Goal: Task Accomplishment & Management: Use online tool/utility

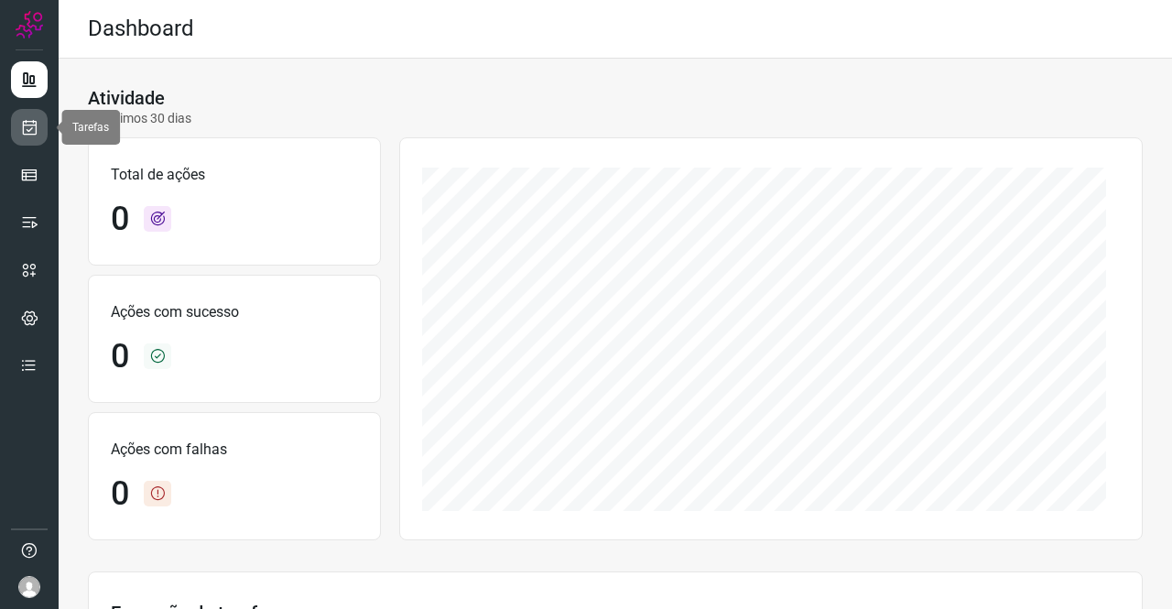
click at [35, 127] on icon at bounding box center [29, 127] width 19 height 18
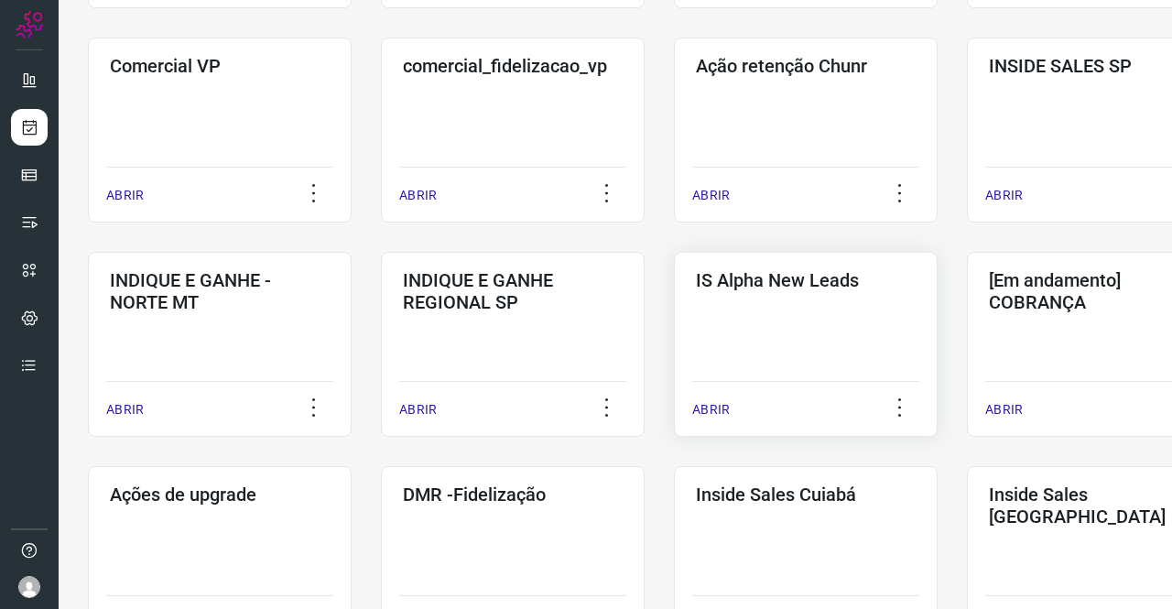
scroll to position [641, 0]
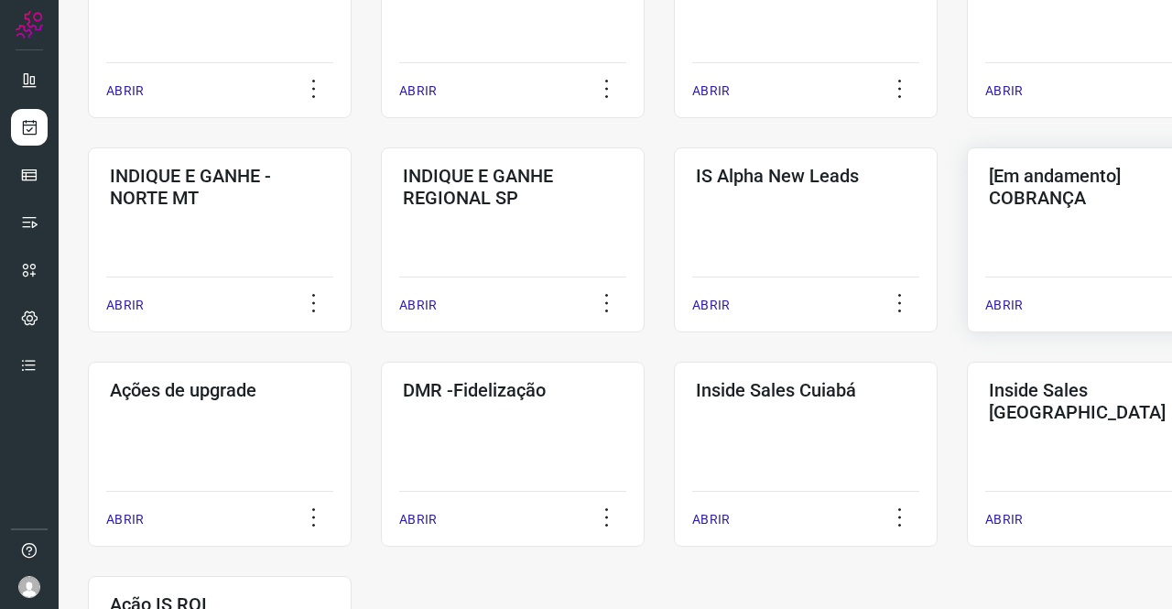
click at [1031, 235] on div "[Em andamento] COBRANÇA ABRIR" at bounding box center [1099, 239] width 264 height 185
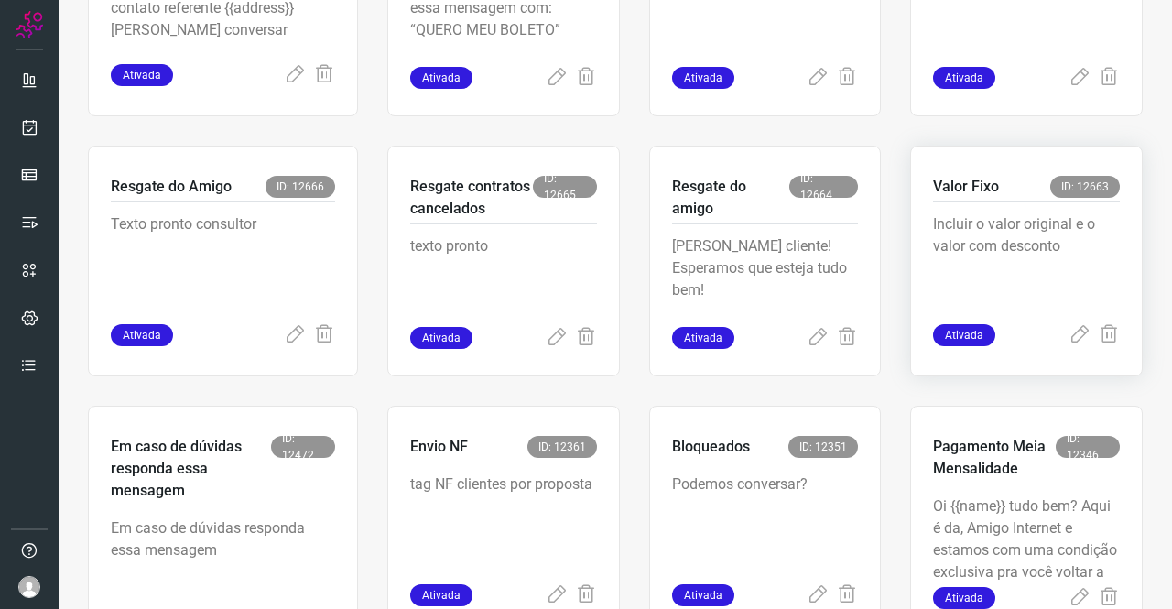
scroll to position [806, 0]
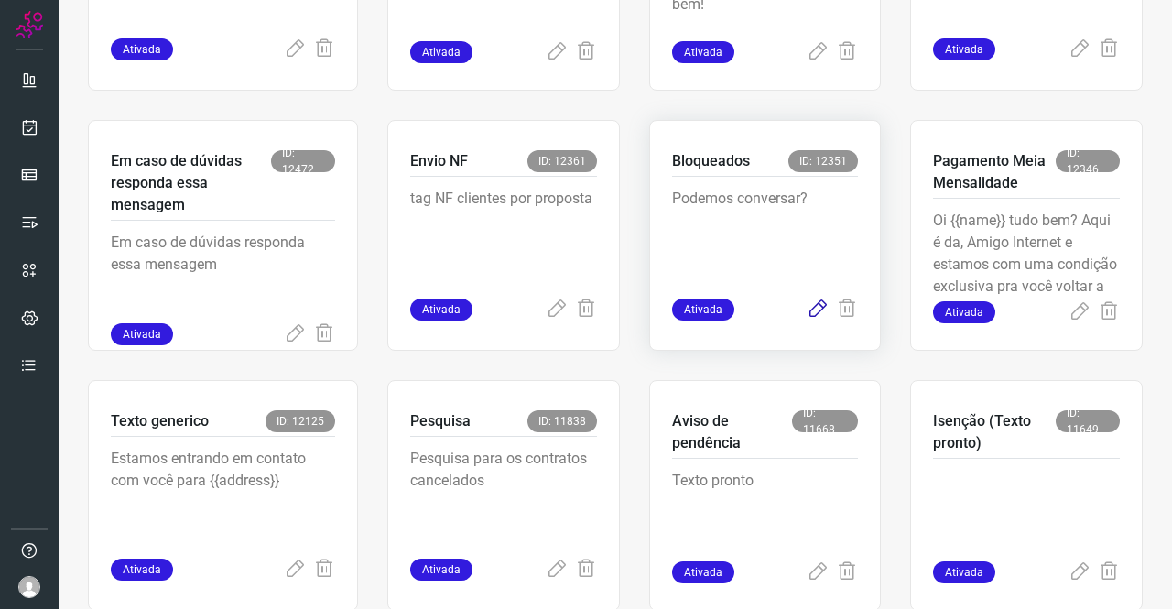
click at [810, 311] on icon at bounding box center [818, 310] width 22 height 22
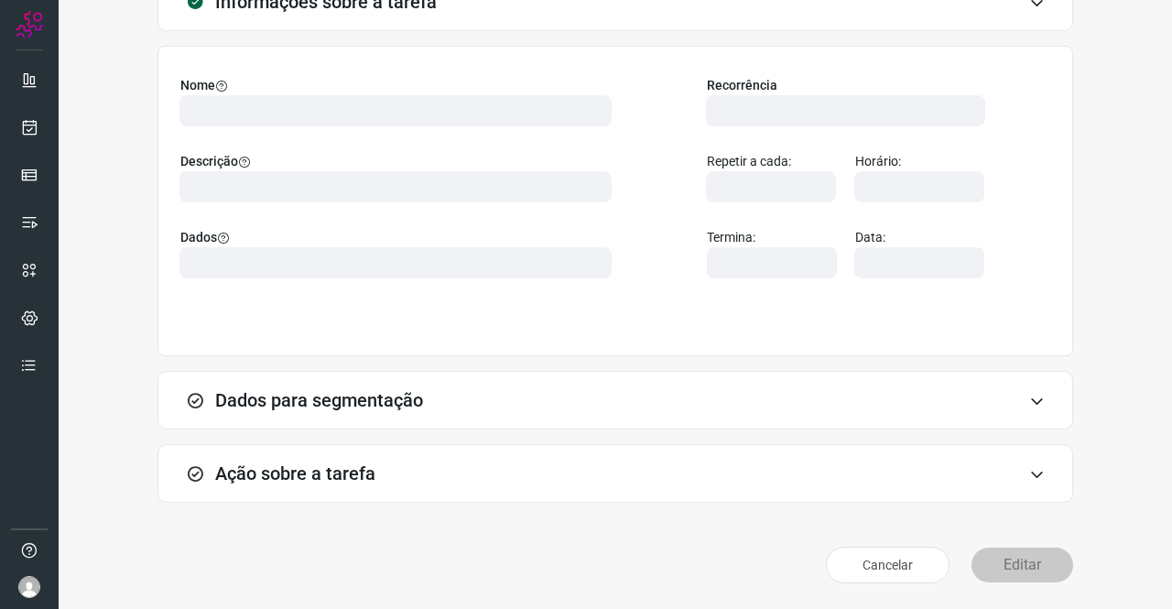
scroll to position [105, 0]
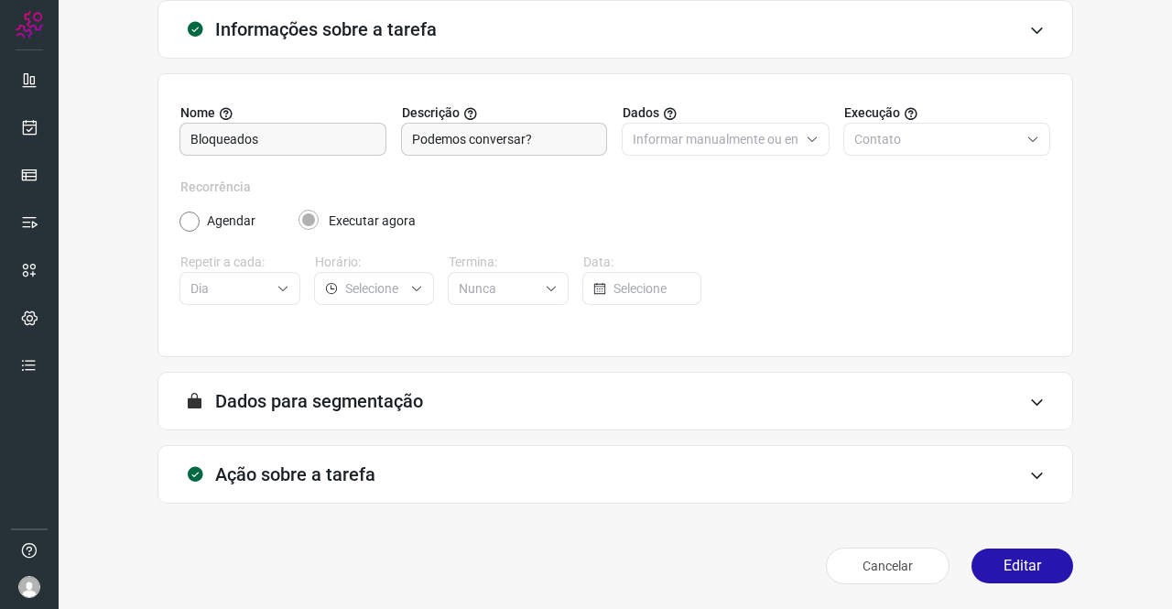
click at [317, 469] on h3 "Ação sobre a tarefa" at bounding box center [295, 474] width 160 height 22
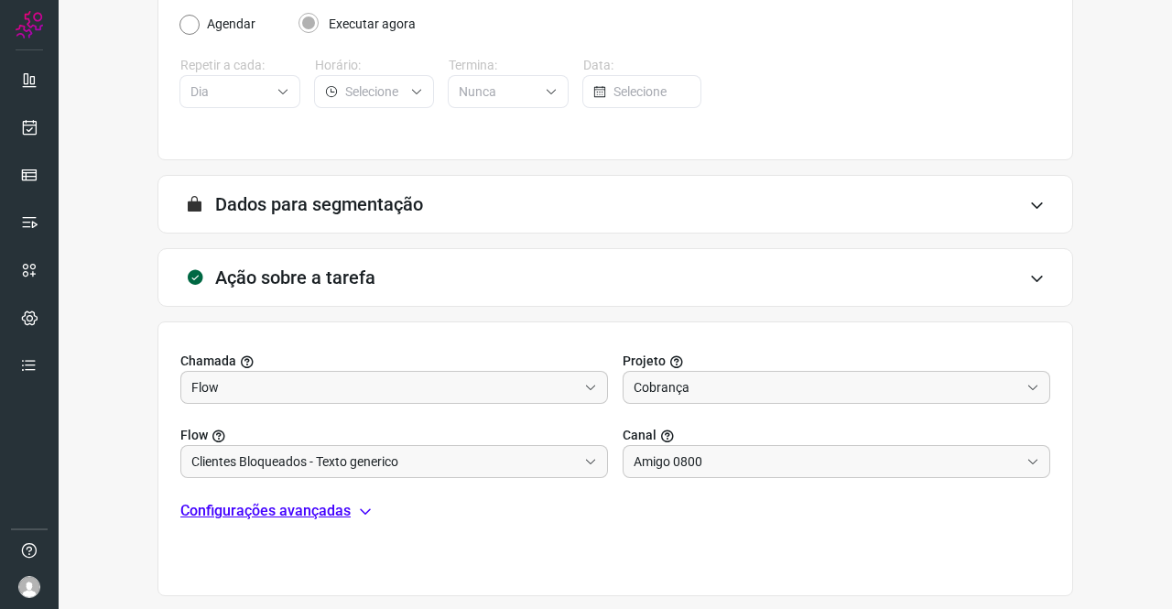
scroll to position [395, 0]
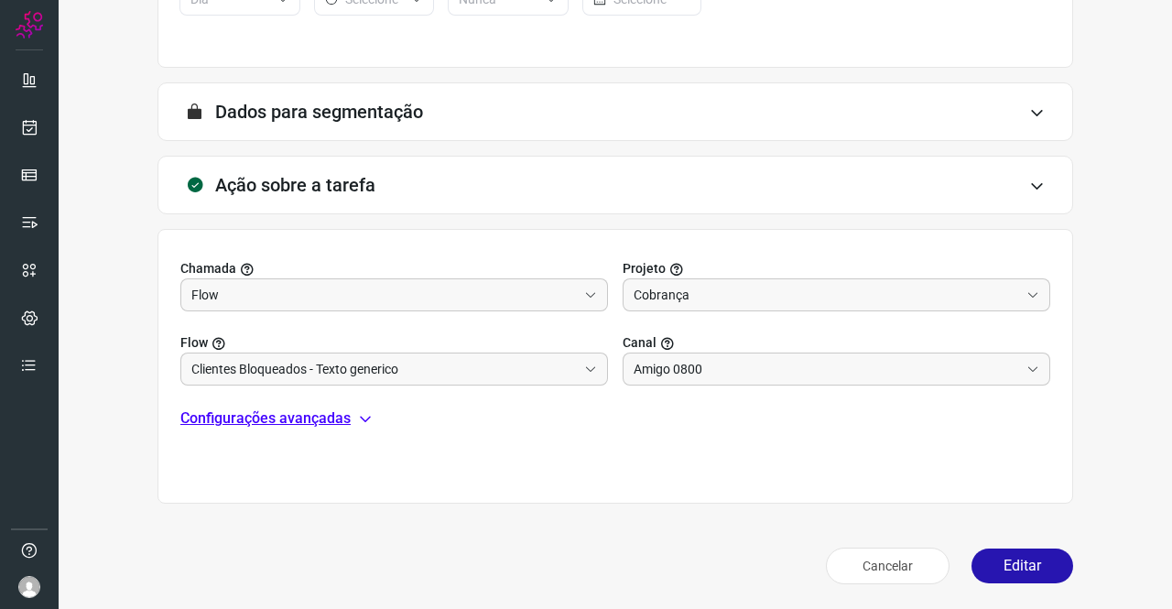
click at [293, 428] on div "Chamada Flow Projeto Cobrança Flow Clientes Bloqueados - Texto generico Canal A…" at bounding box center [616, 366] width 916 height 275
click at [293, 421] on p "Configurações avançadas" at bounding box center [265, 419] width 170 height 22
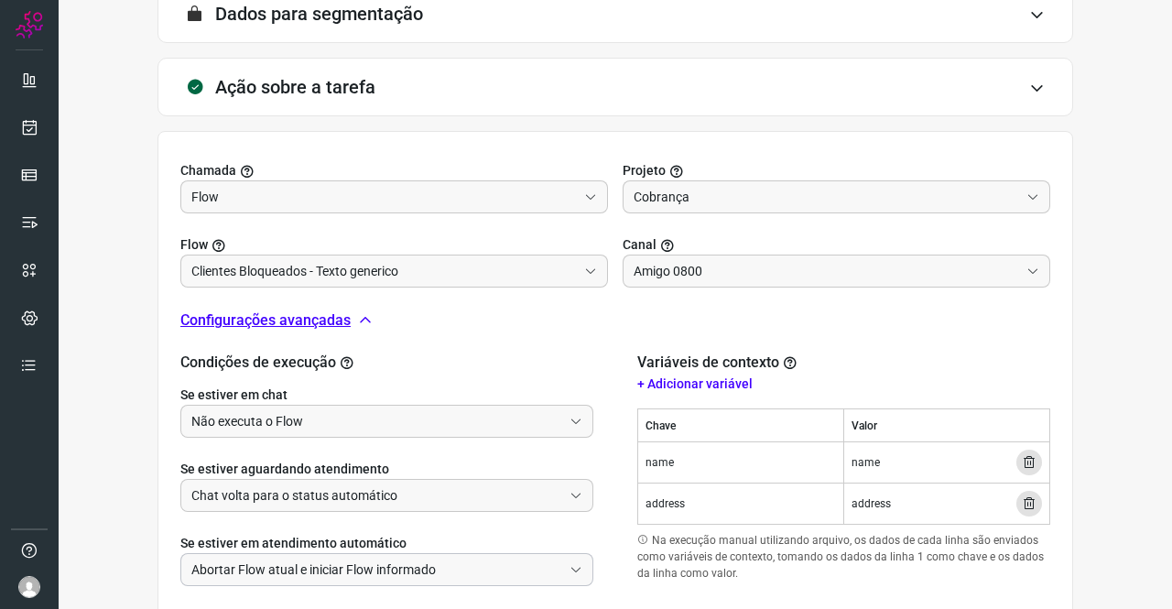
scroll to position [605, 0]
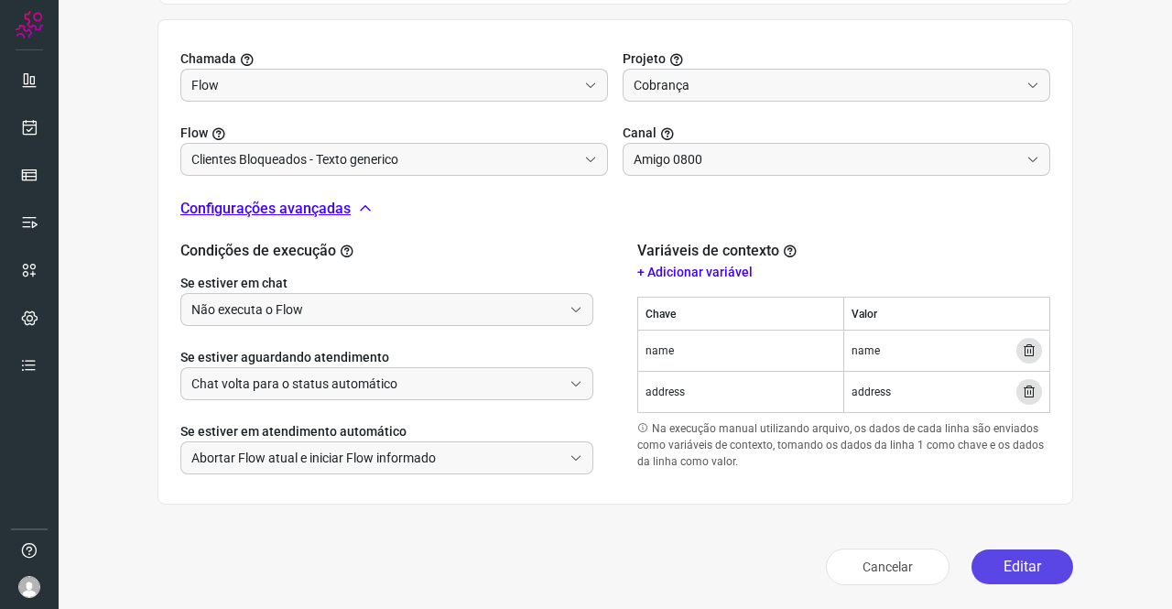
click at [986, 579] on button "Editar" at bounding box center [1023, 567] width 102 height 35
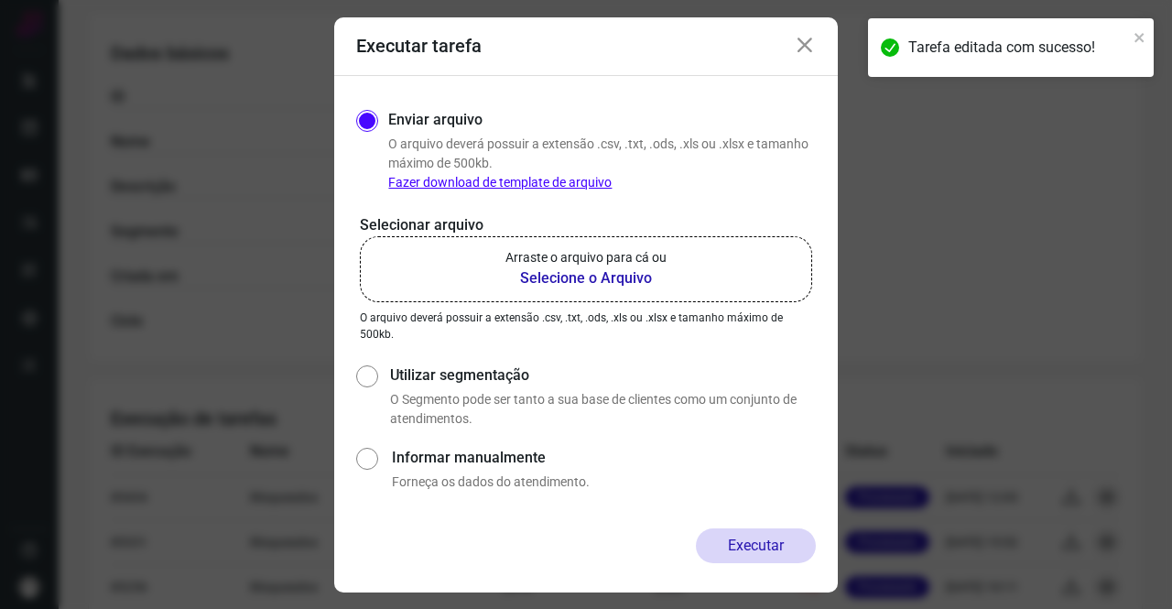
click at [591, 261] on p "Arraste o arquivo para cá ou" at bounding box center [586, 257] width 161 height 19
click at [0, 0] on input "Arraste o arquivo para cá ou Selecione o Arquivo" at bounding box center [0, 0] width 0 height 0
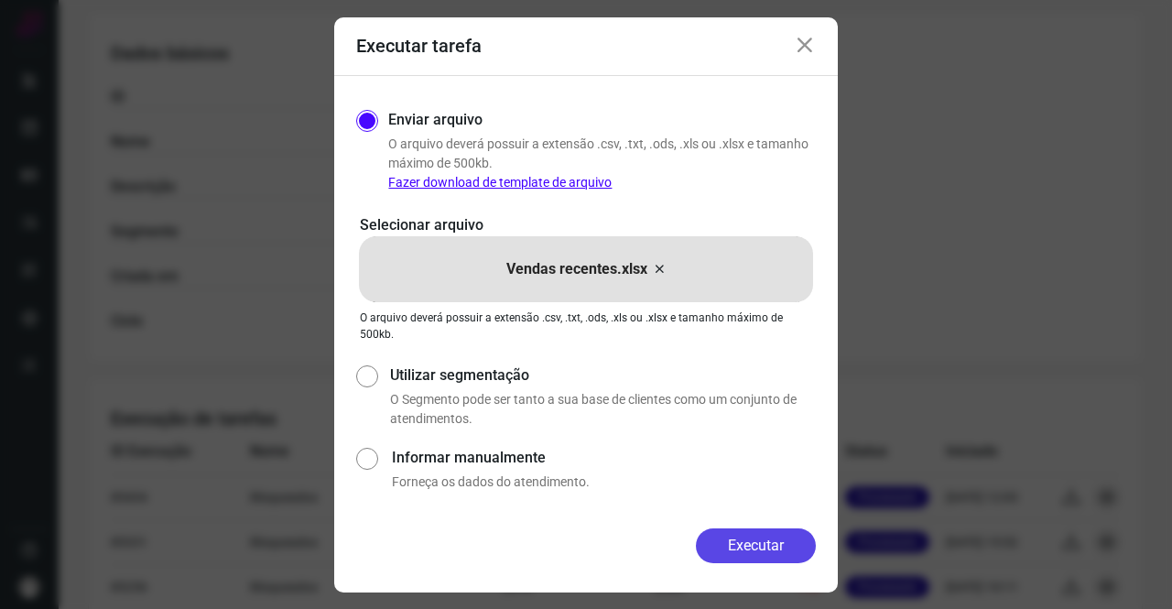
click at [794, 538] on button "Executar" at bounding box center [756, 546] width 120 height 35
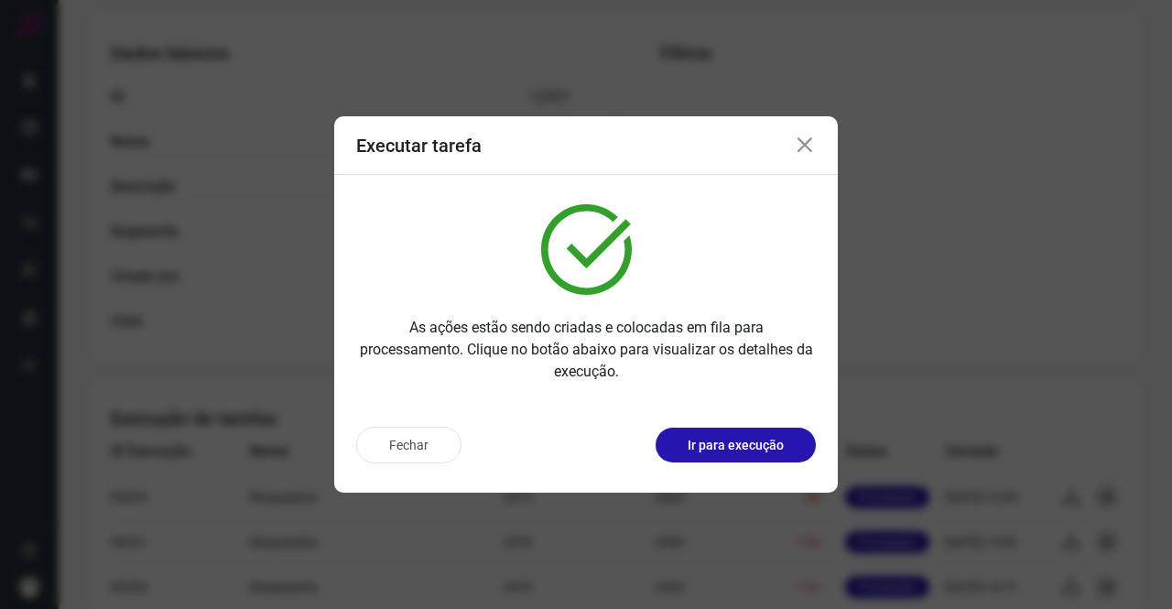
click at [799, 139] on icon at bounding box center [805, 146] width 22 height 22
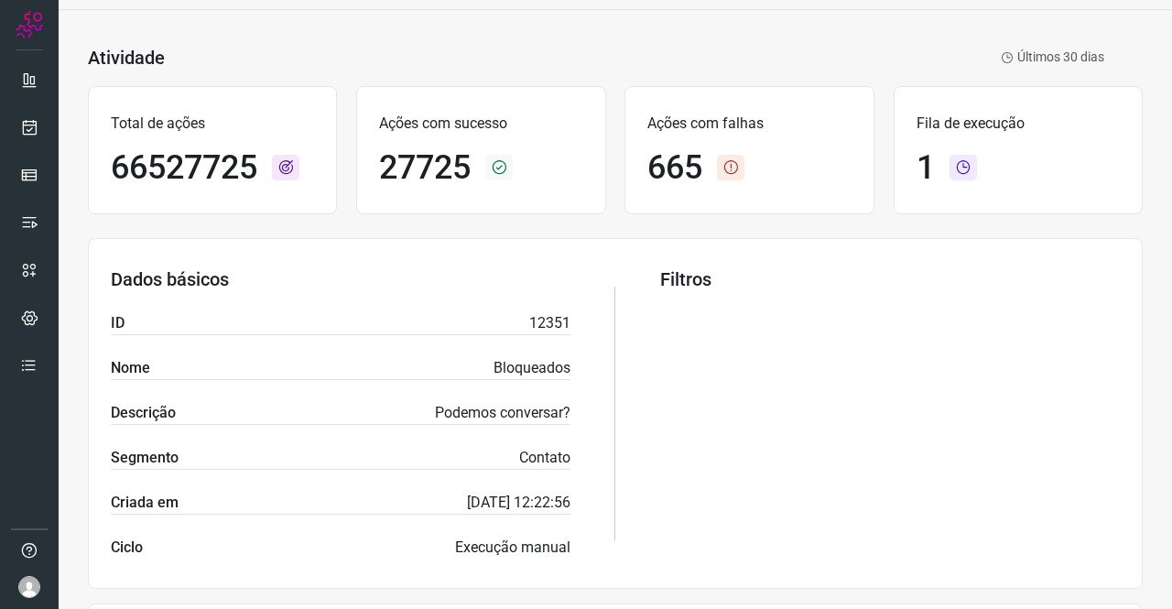
scroll to position [0, 0]
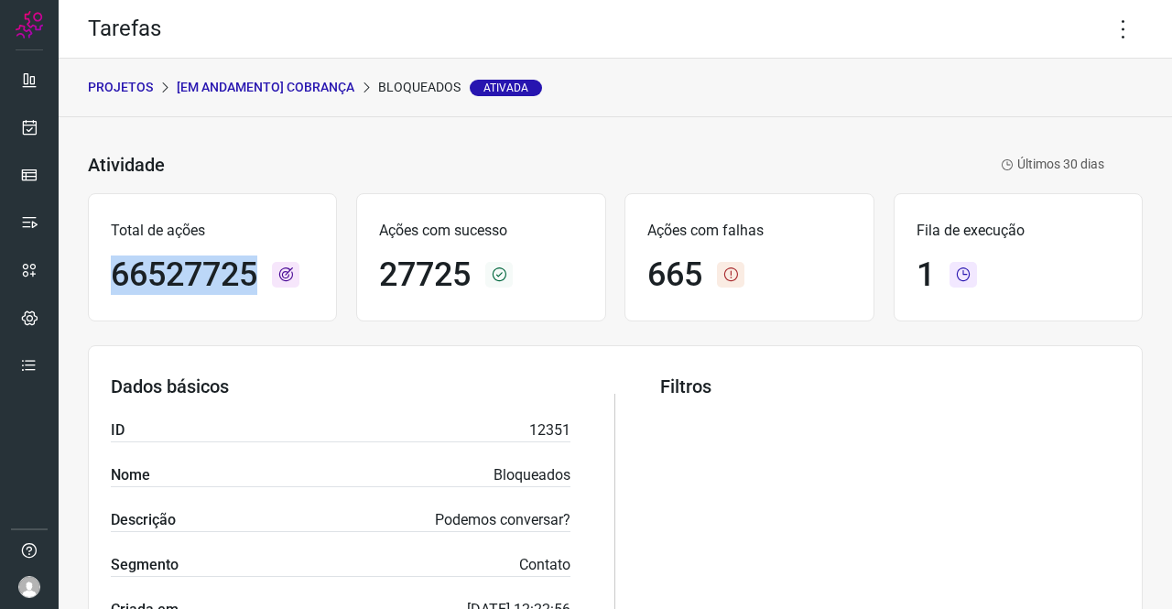
drag, startPoint x: 108, startPoint y: 273, endPoint x: 279, endPoint y: 272, distance: 171.3
click at [279, 272] on div "Total de ações 66527725" at bounding box center [212, 257] width 249 height 128
